Goal: Information Seeking & Learning: Learn about a topic

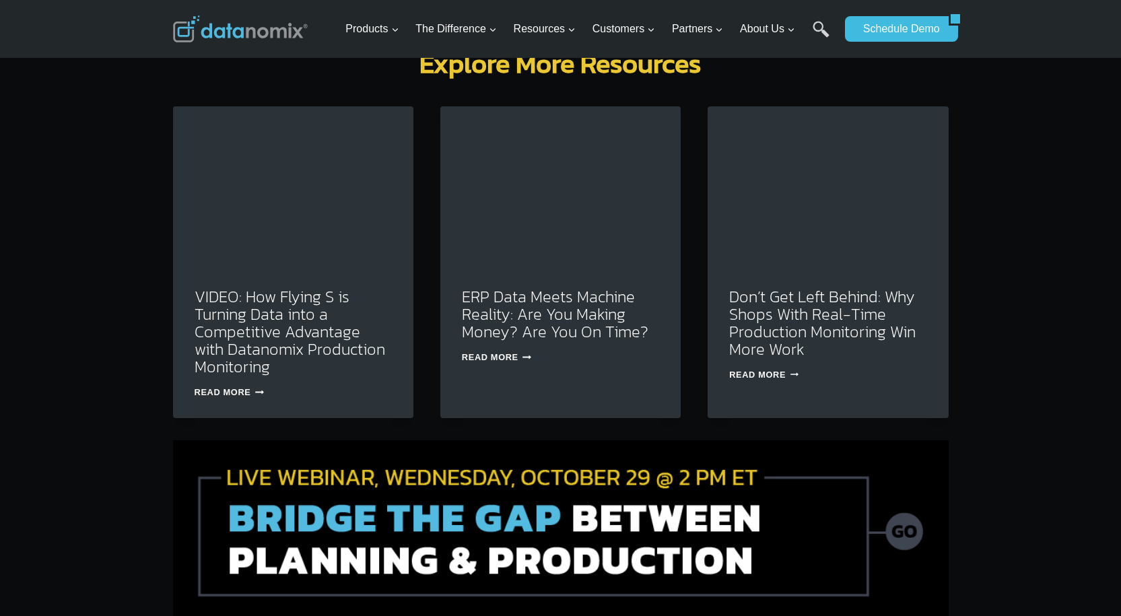
scroll to position [4310, 0]
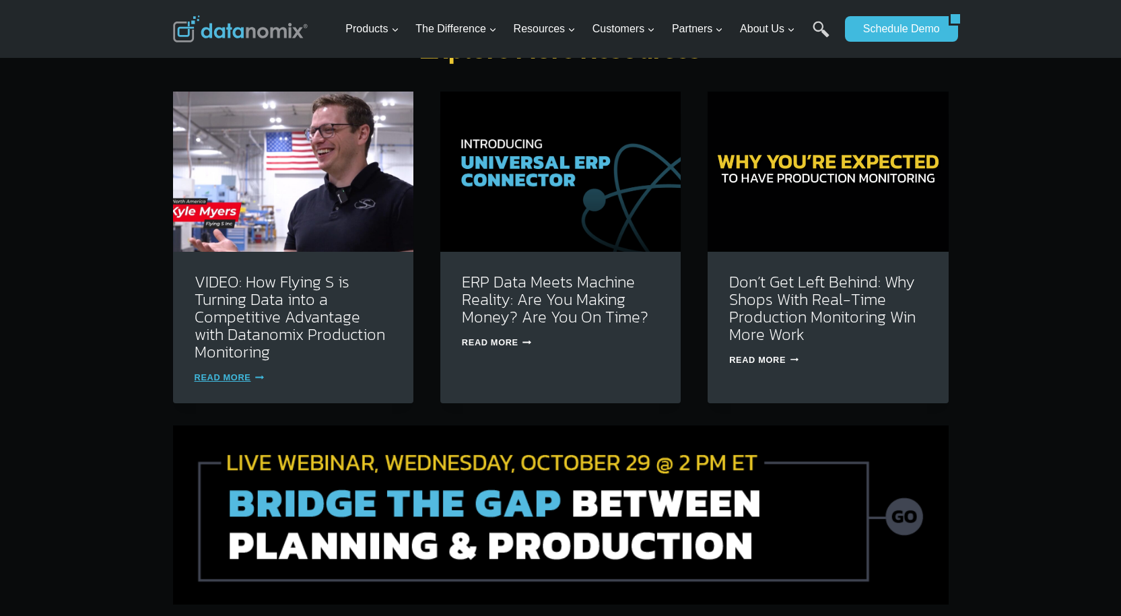
click at [214, 372] on link "Read More VIDEO: How Flying S is Turning Data into a Competitive Advantage with…" at bounding box center [229, 377] width 69 height 10
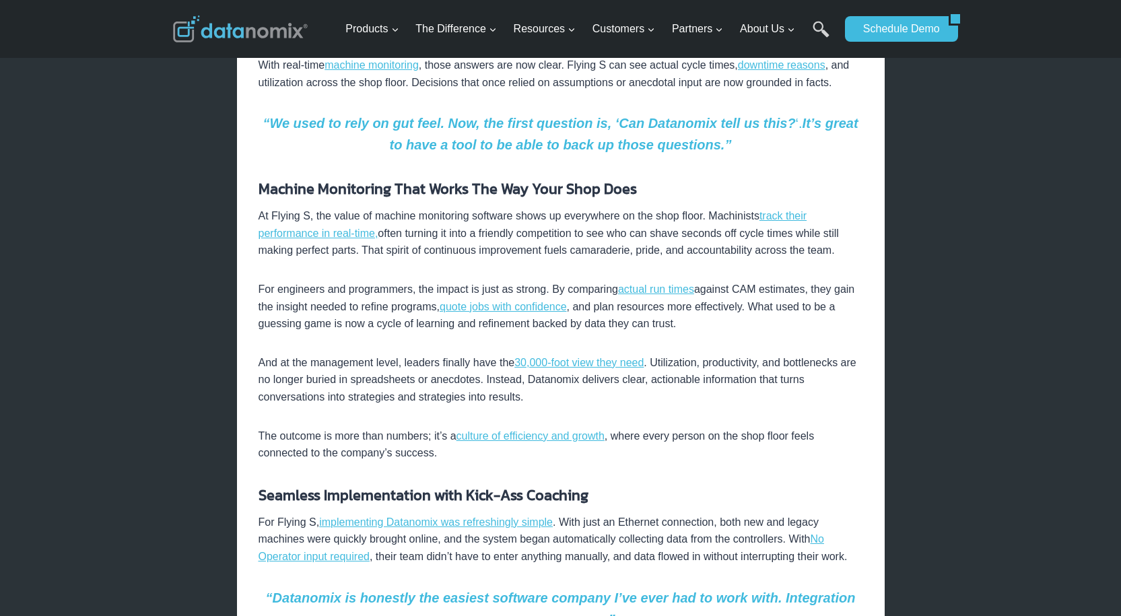
scroll to position [741, 0]
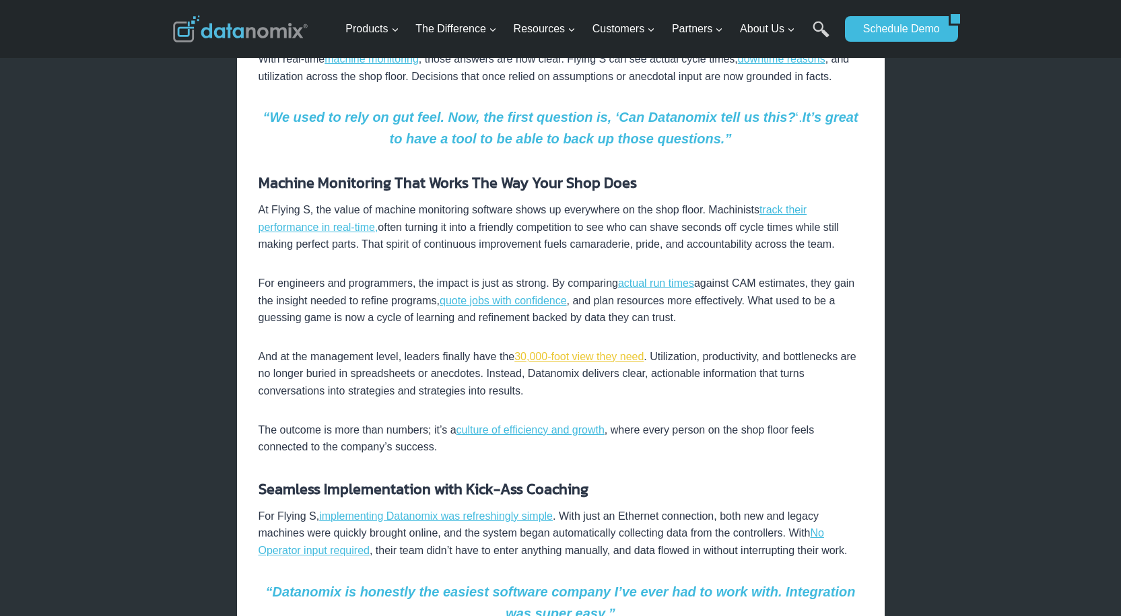
click at [599, 359] on link "30,000-foot view they need" at bounding box center [579, 356] width 129 height 11
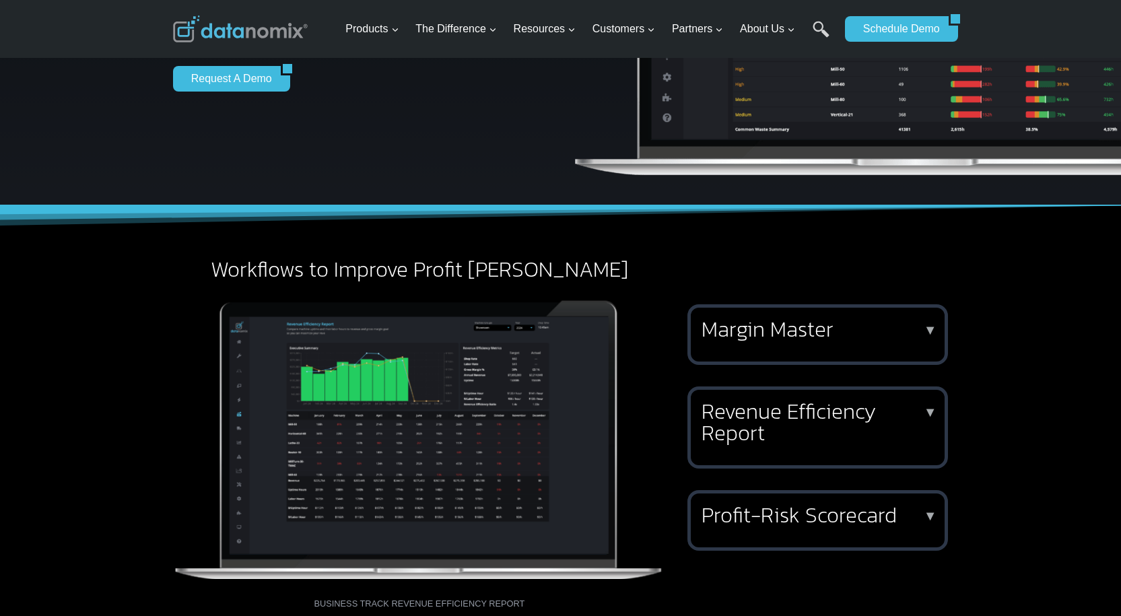
scroll to position [404, 0]
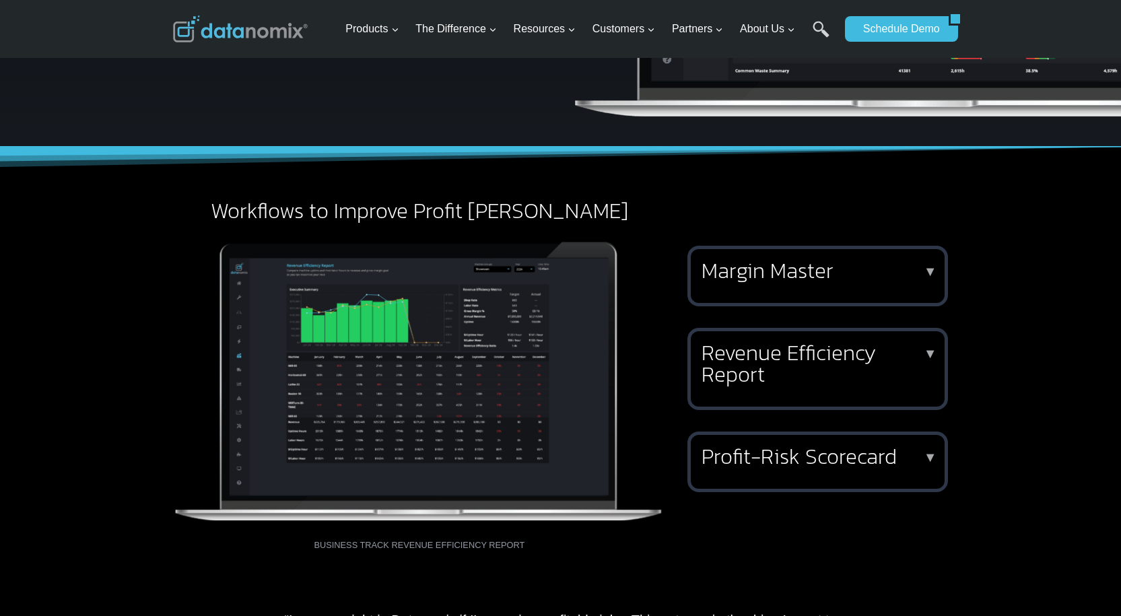
click at [814, 395] on div "Revenue Efficiency Report ▼ The Revenue Efficiency Report helps executives alig…" at bounding box center [818, 369] width 261 height 82
